Goal: Task Accomplishment & Management: Use online tool/utility

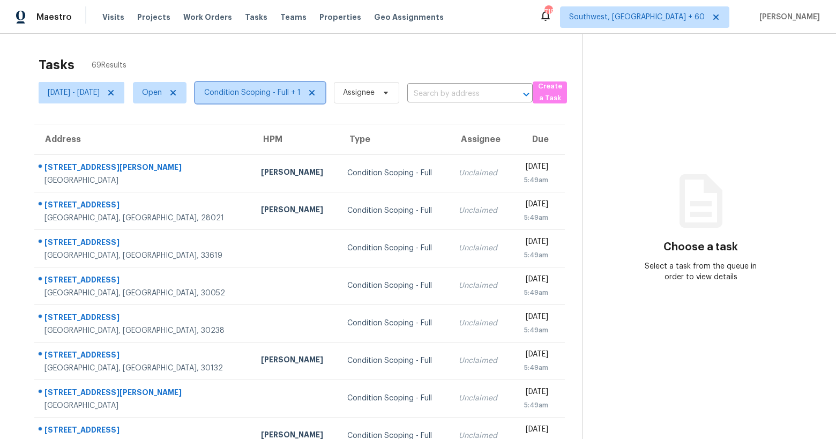
click at [301, 98] on span "Condition Scoping - Full + 1" at bounding box center [252, 92] width 96 height 11
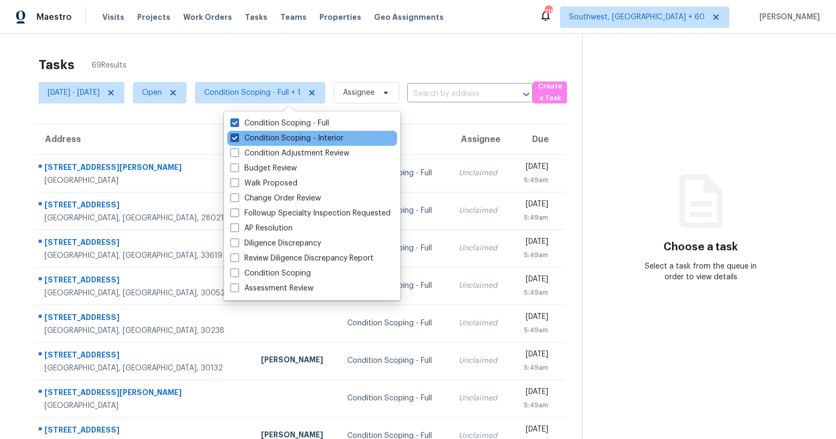
click at [274, 138] on label "Condition Scoping - Interior" at bounding box center [286, 138] width 113 height 11
click at [237, 138] on input "Condition Scoping - Interior" at bounding box center [233, 136] width 7 height 7
checkbox input "false"
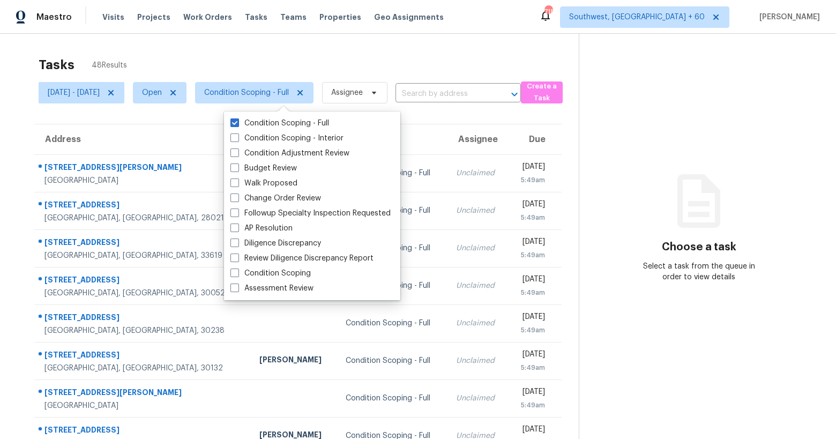
click at [204, 28] on div "Maestro Visits Projects Work Orders Tasks Teams Properties Geo Assignments 718 …" at bounding box center [418, 17] width 836 height 34
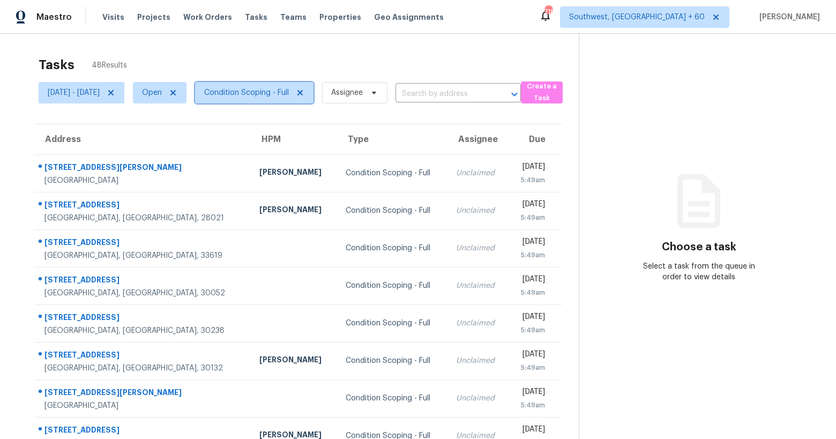
click at [277, 82] on span "Condition Scoping - Full" at bounding box center [254, 92] width 118 height 21
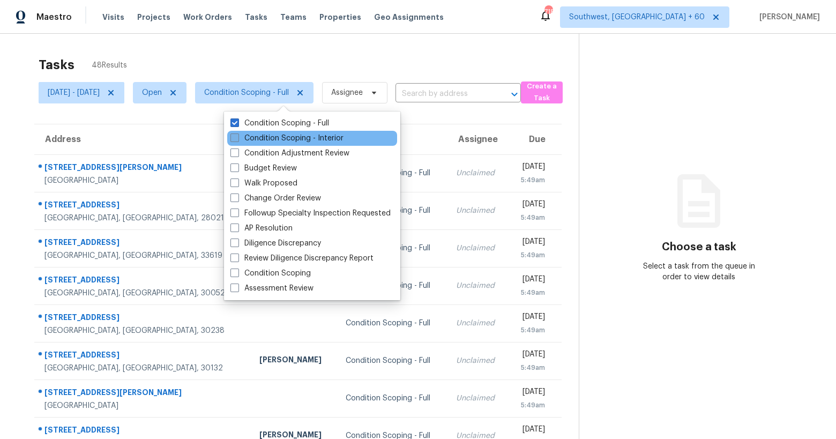
click at [276, 138] on label "Condition Scoping - Interior" at bounding box center [286, 138] width 113 height 11
click at [237, 138] on input "Condition Scoping - Interior" at bounding box center [233, 136] width 7 height 7
checkbox input "true"
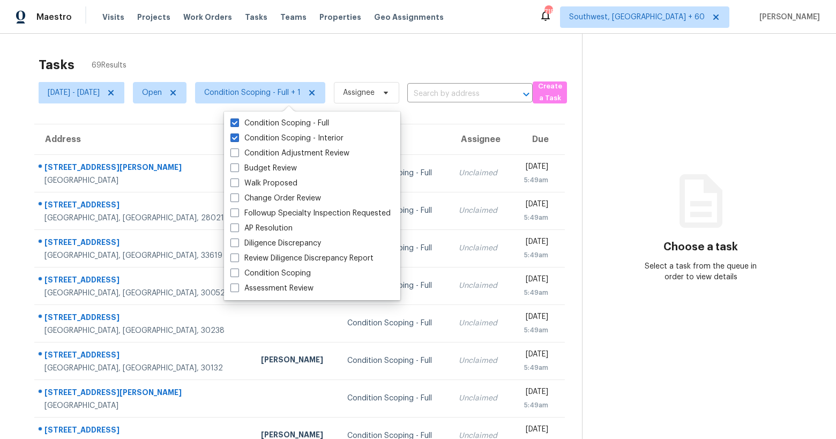
click at [268, 57] on div "Tasks 69 Results" at bounding box center [310, 65] width 543 height 28
